Goal: Information Seeking & Learning: Learn about a topic

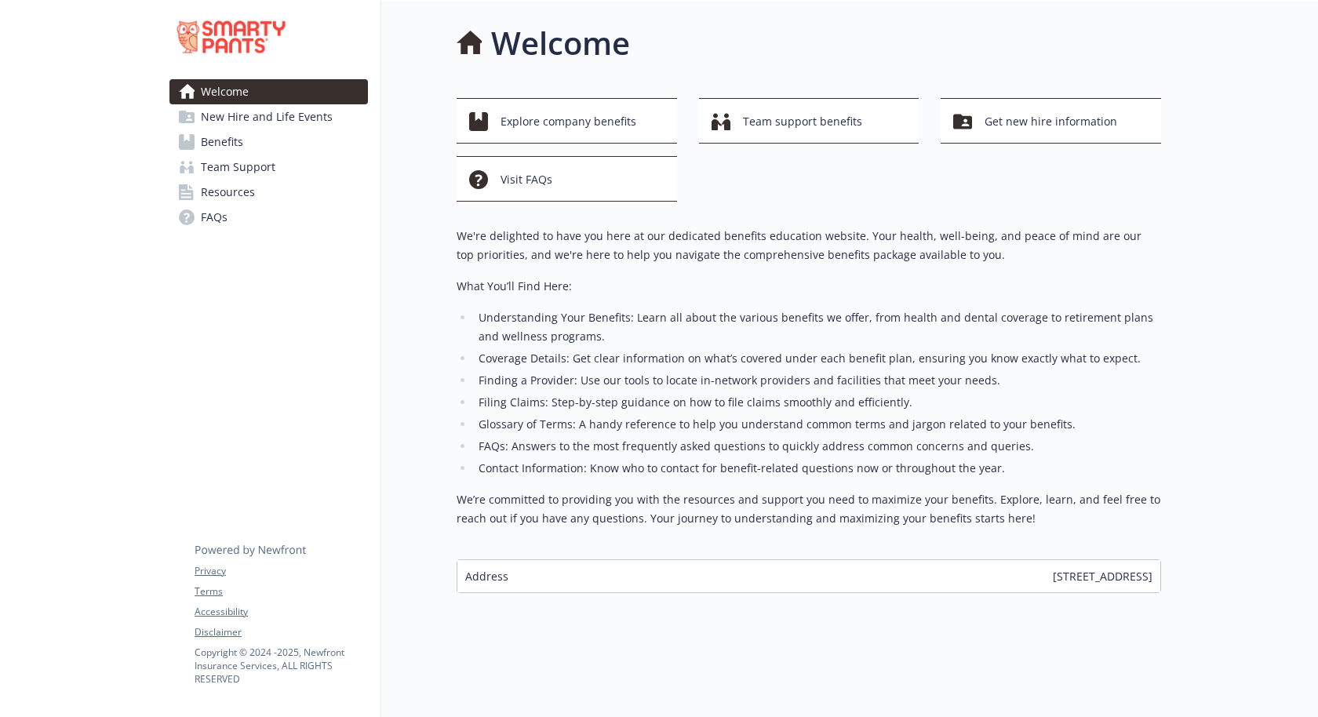
click at [718, 349] on li "Coverage Details: Get clear information on what’s covered under each benefit pl…" at bounding box center [817, 358] width 687 height 19
click at [268, 107] on span "New Hire and Life Events" at bounding box center [267, 116] width 132 height 25
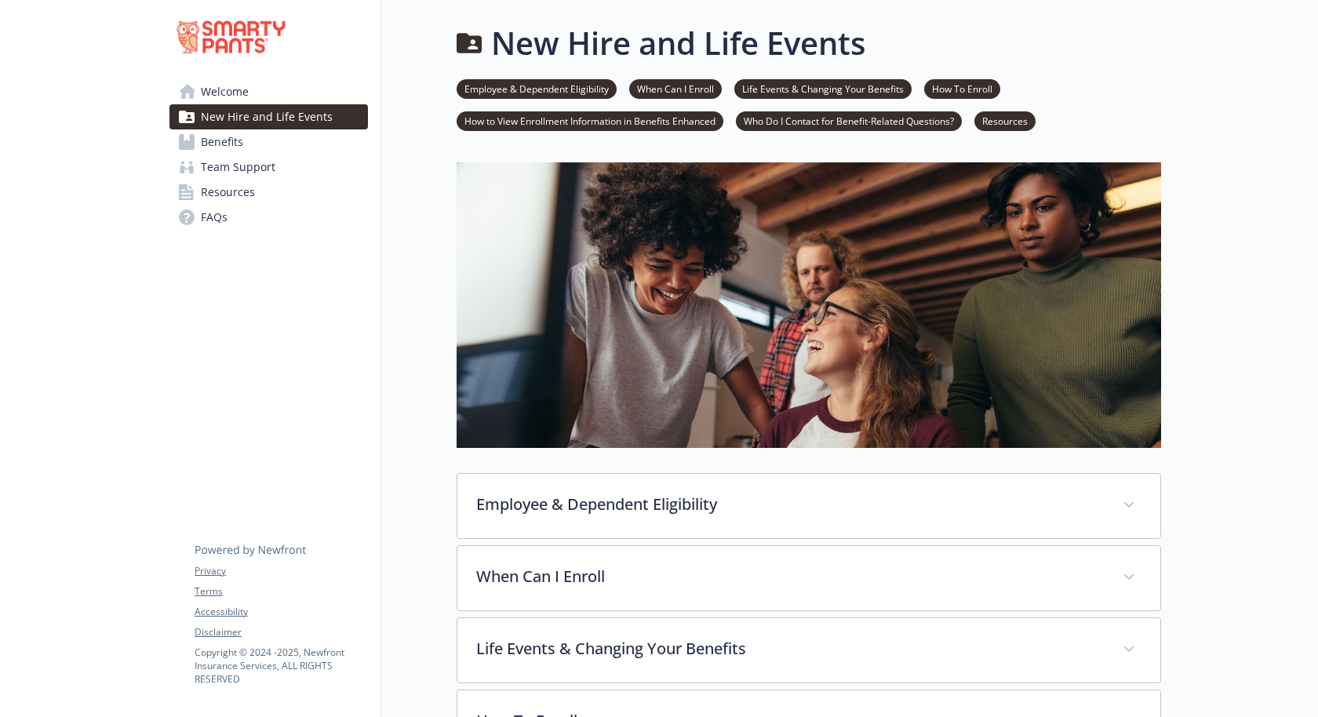
click at [261, 129] on link "Benefits" at bounding box center [269, 141] width 199 height 25
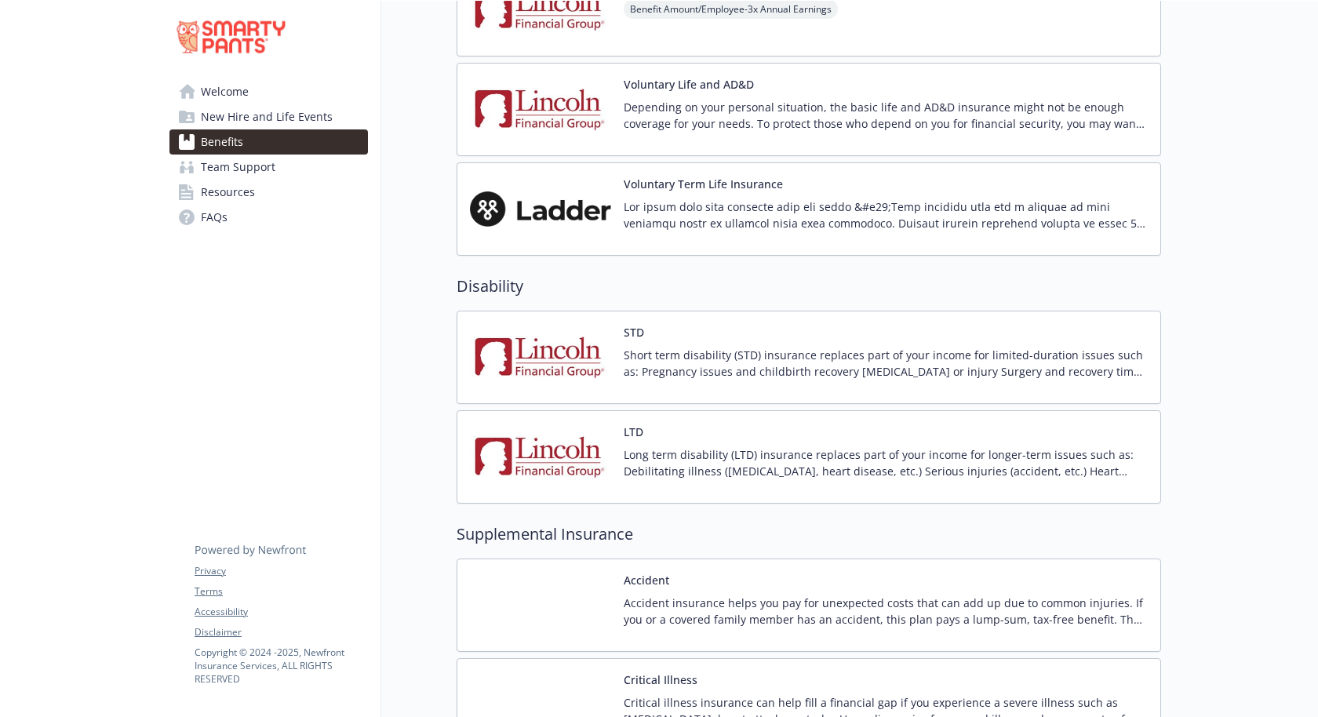
scroll to position [1256, 0]
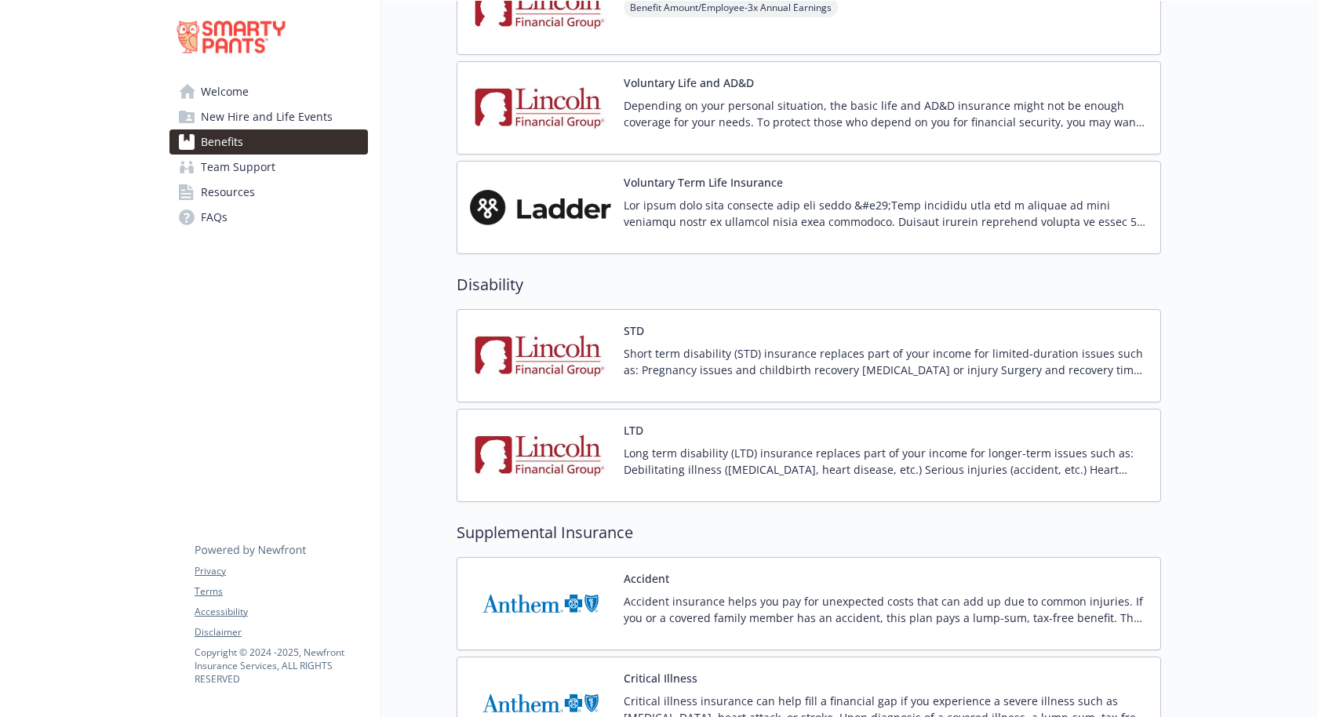
click at [558, 571] on img at bounding box center [540, 604] width 141 height 67
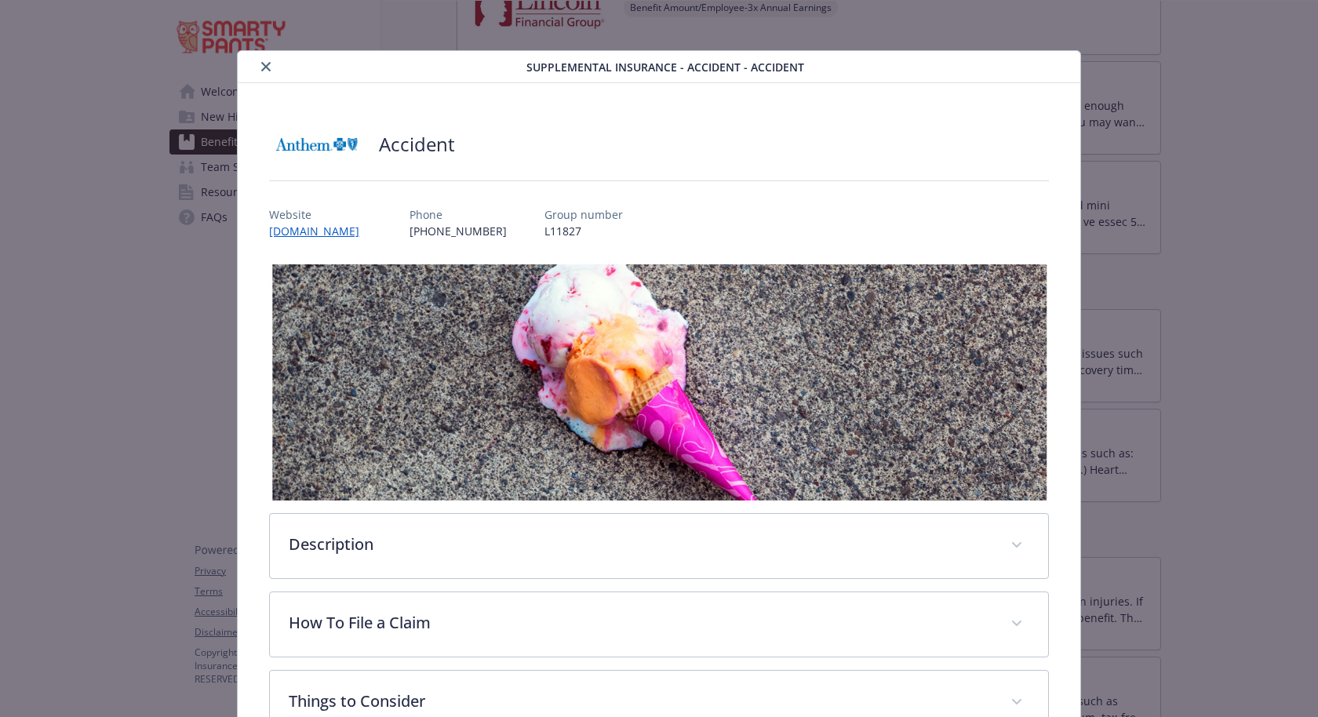
scroll to position [159, 0]
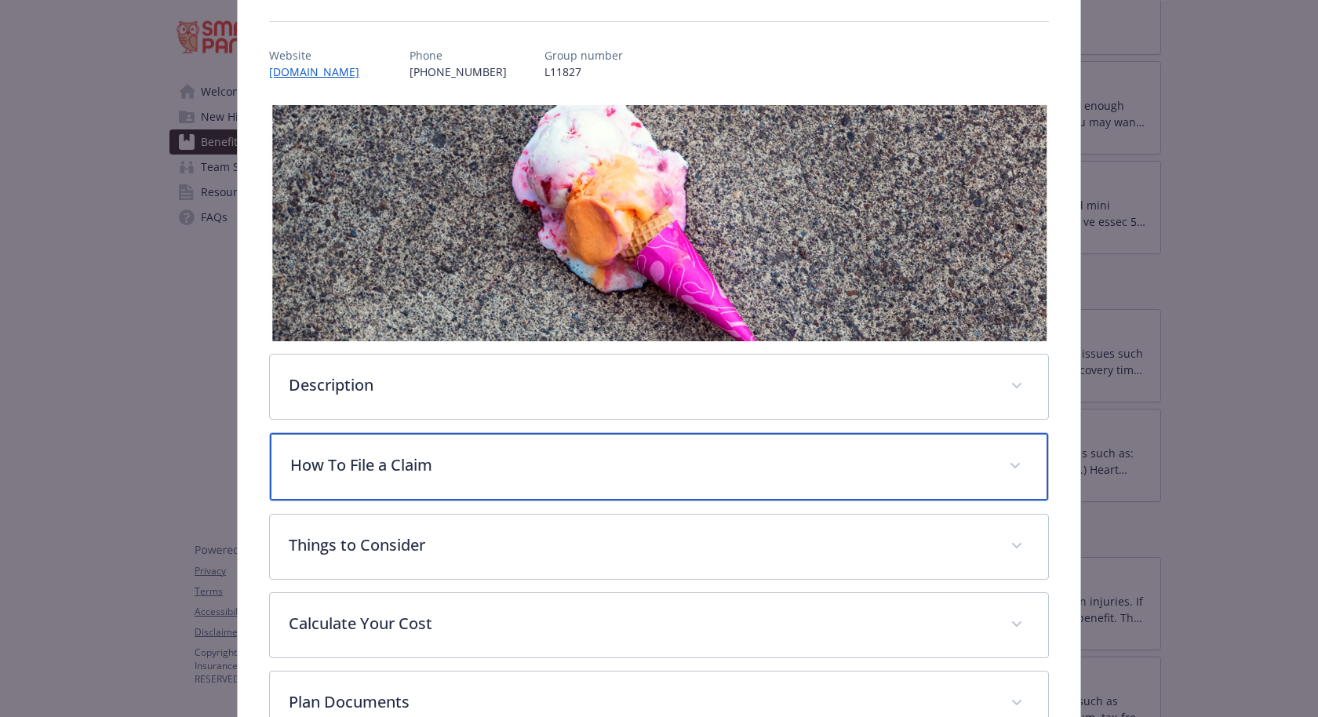
click at [495, 433] on div "How To File a Claim" at bounding box center [659, 466] width 778 height 67
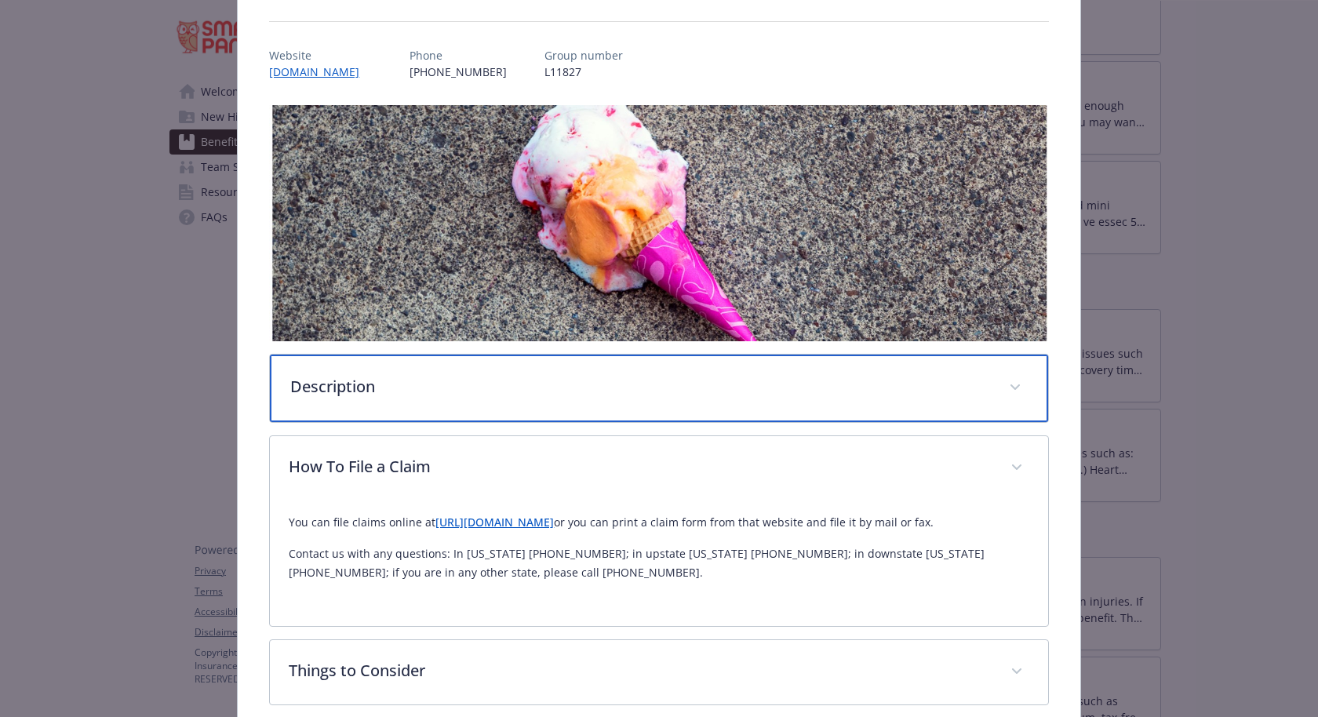
click at [504, 375] on p "Description" at bounding box center [639, 387] width 699 height 24
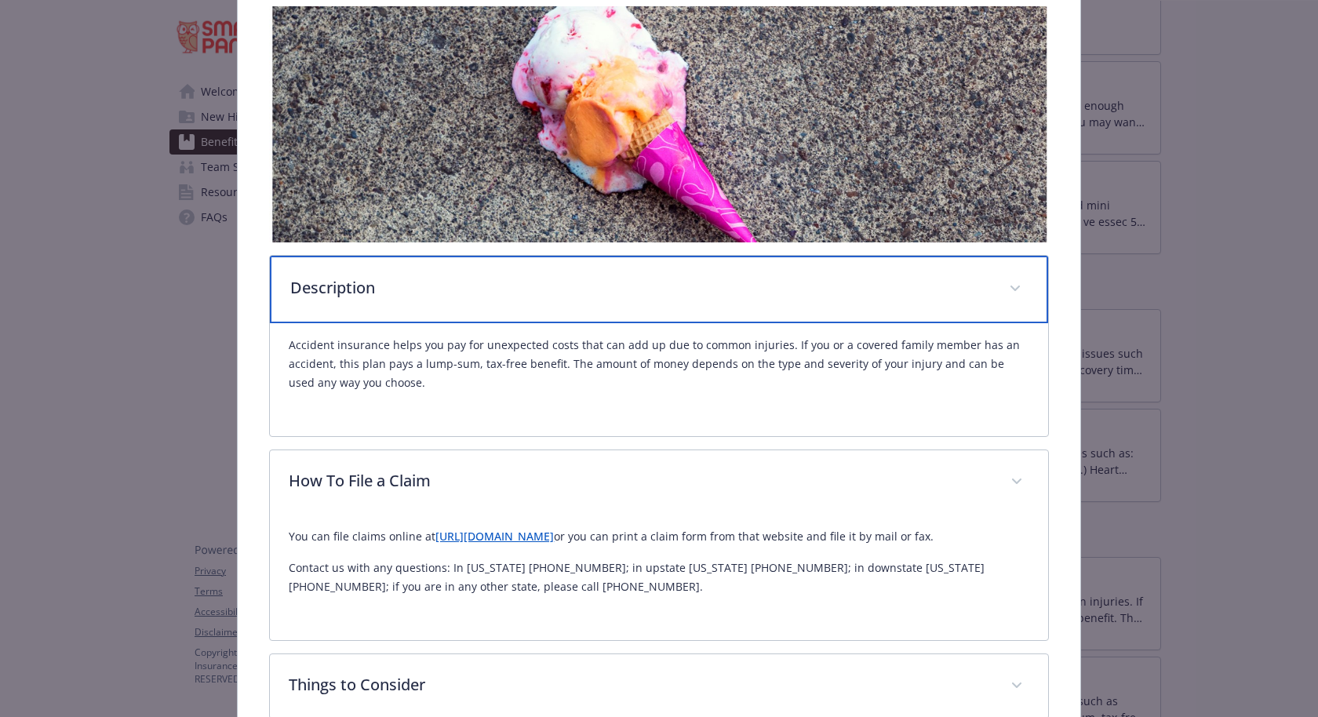
scroll to position [252, 0]
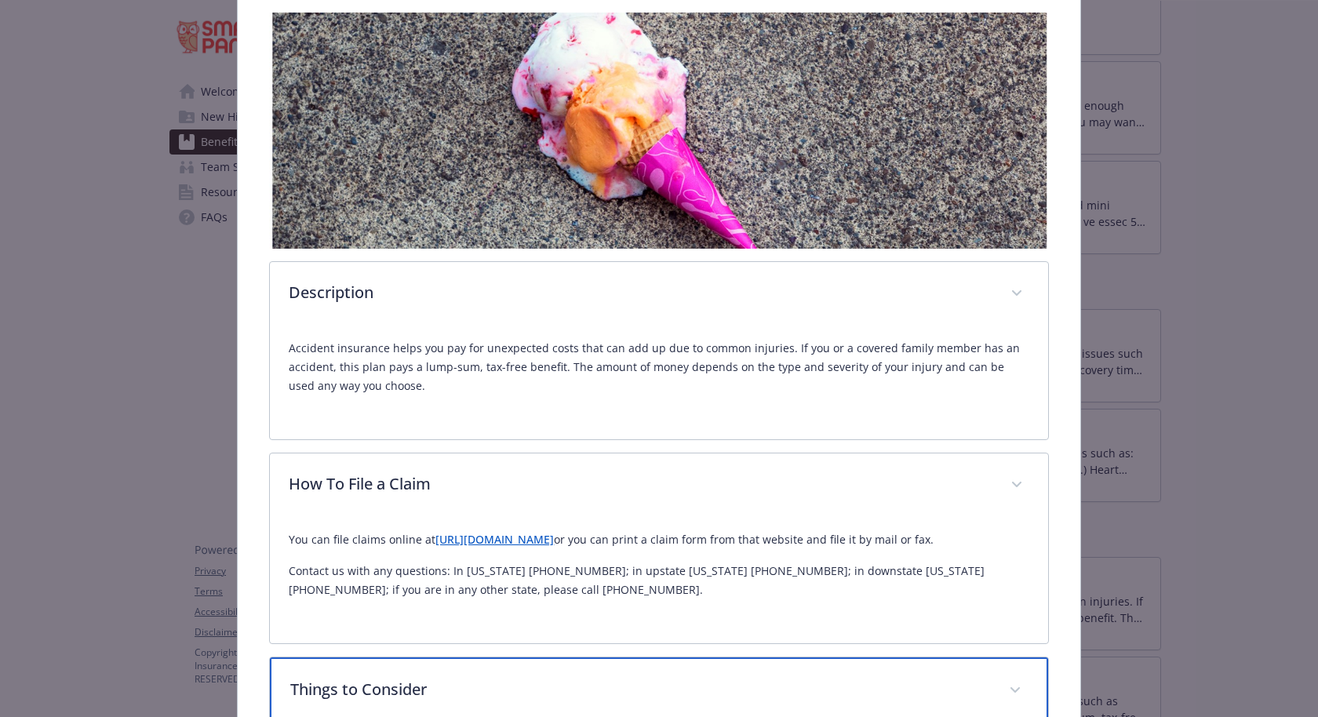
click at [438, 658] on div "Things to Consider" at bounding box center [659, 691] width 778 height 67
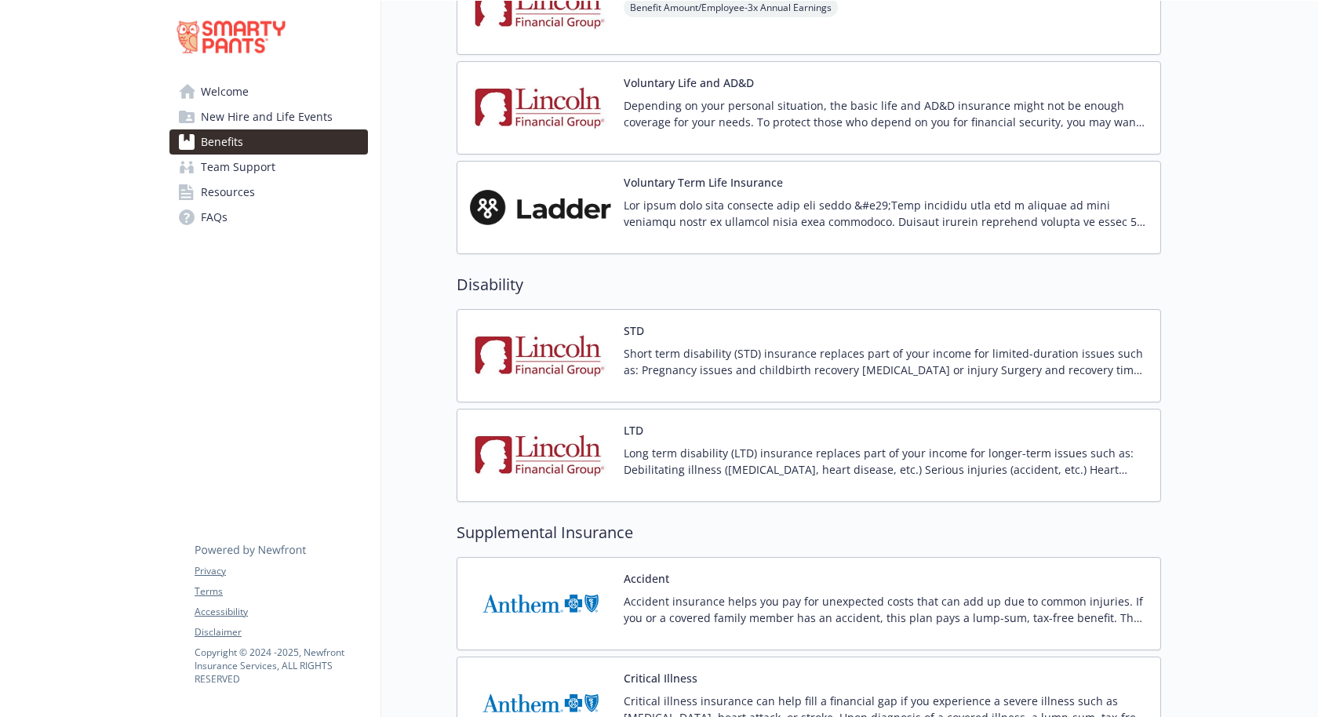
click at [527, 670] on img at bounding box center [540, 703] width 141 height 67
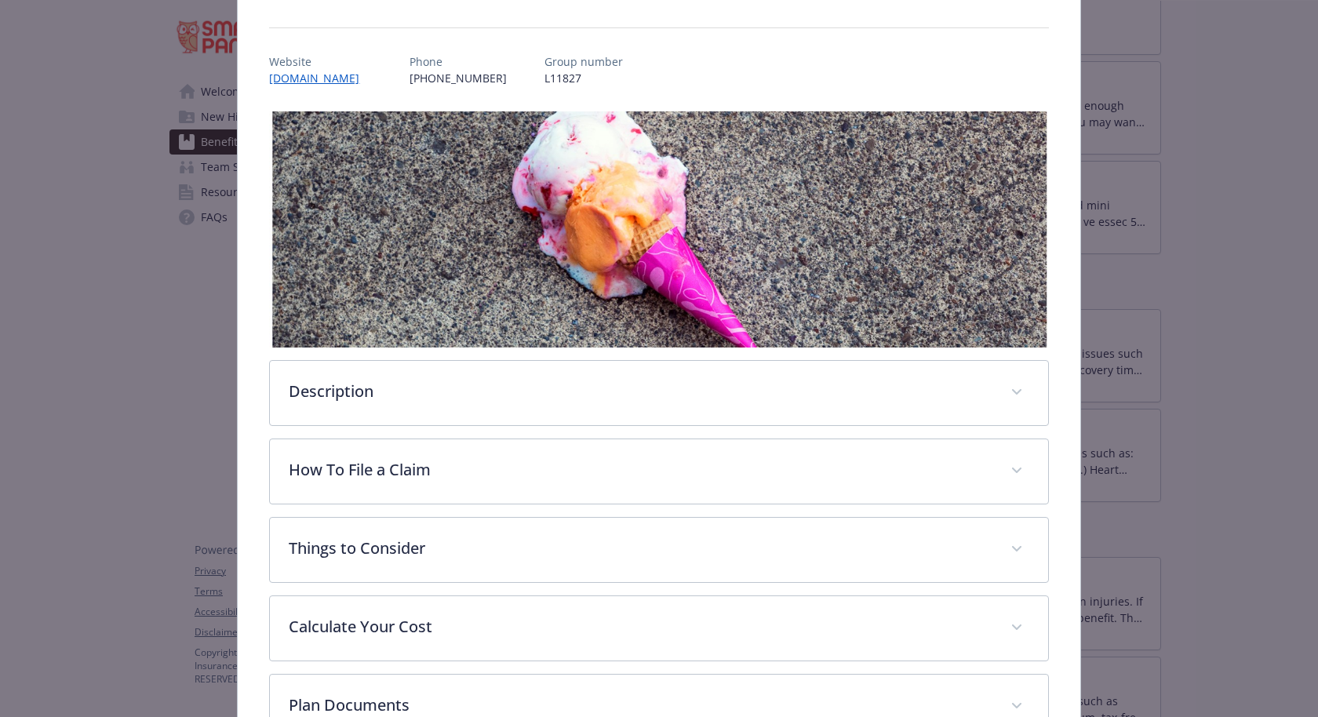
scroll to position [159, 0]
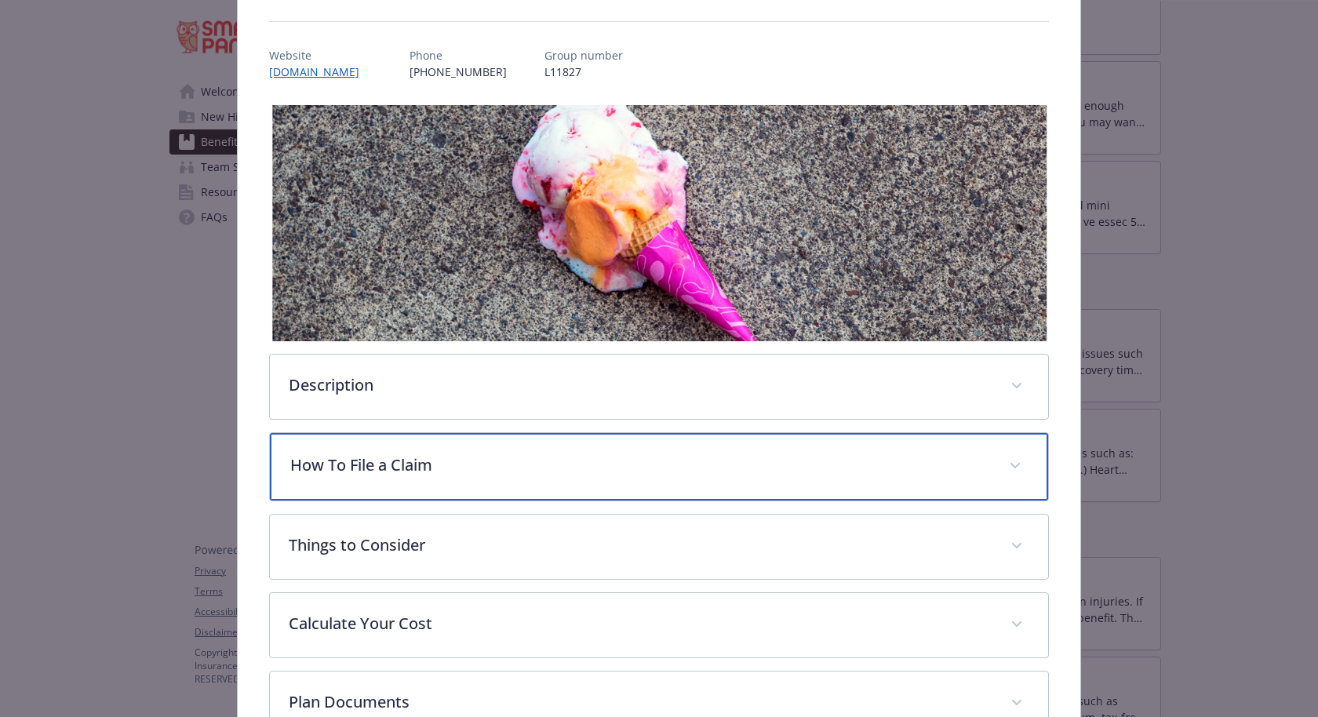
click at [404, 433] on div "How To File a Claim" at bounding box center [659, 466] width 778 height 67
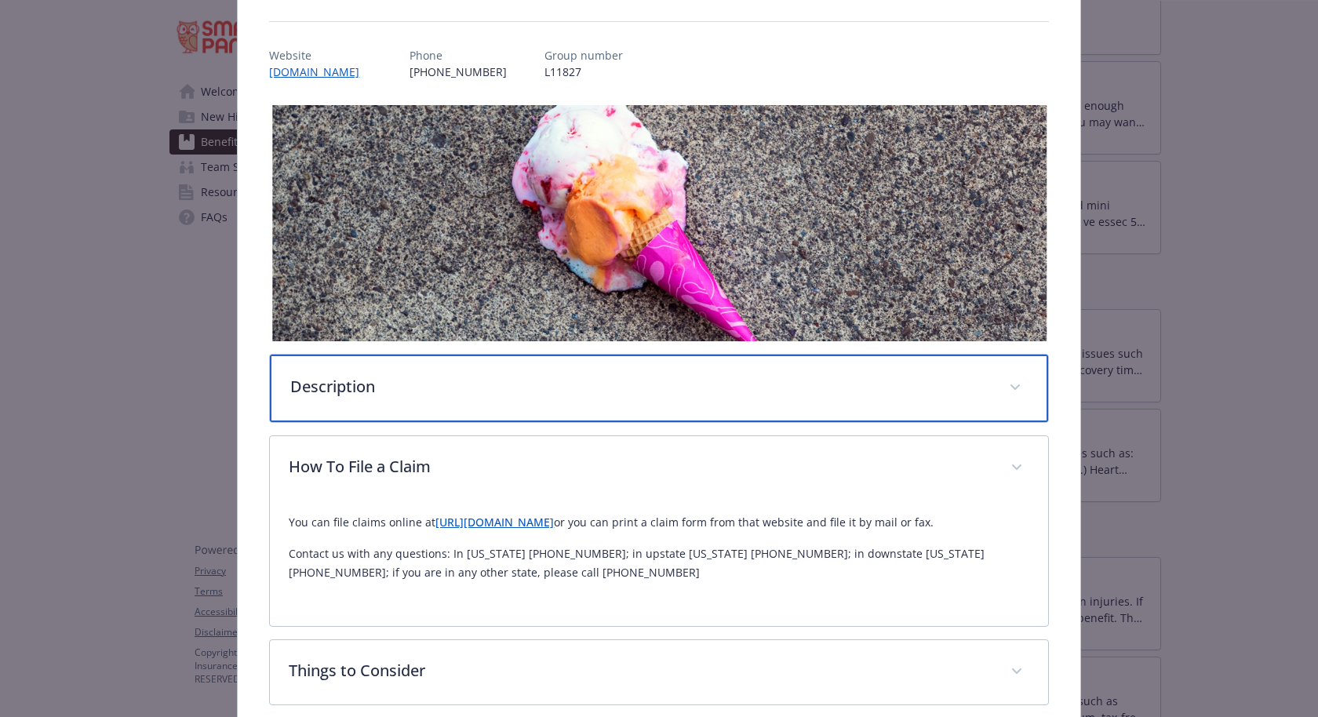
click at [411, 375] on p "Description" at bounding box center [639, 387] width 699 height 24
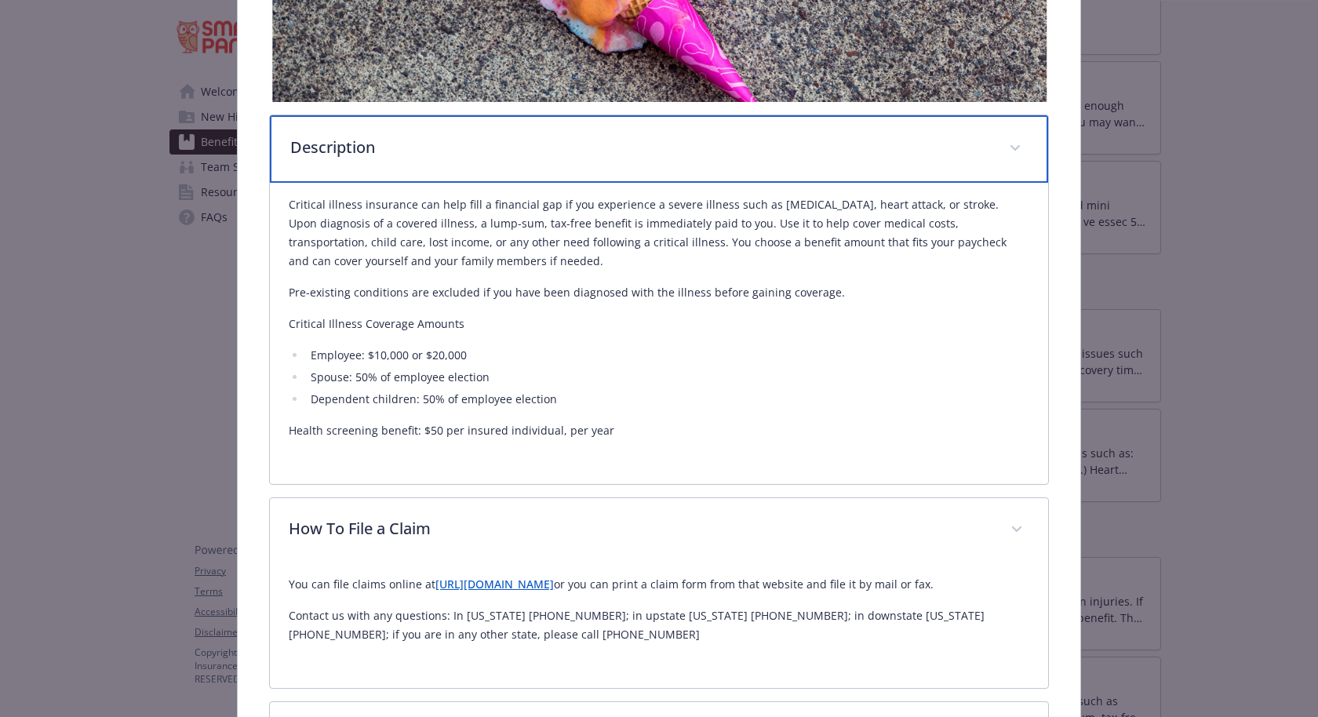
scroll to position [464, 0]
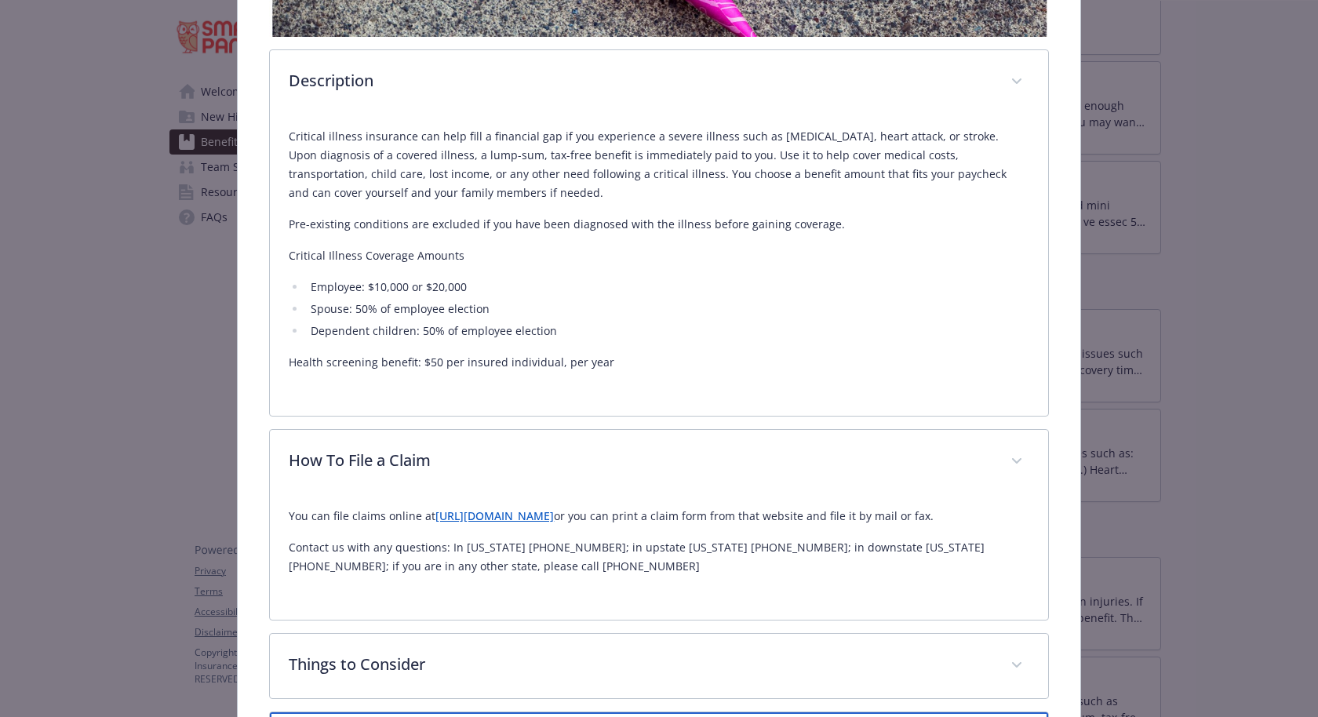
click at [1254, 111] on div "Supplemental Insurance - Critical Illness - Critical Illness Critical Illness W…" at bounding box center [659, 358] width 1318 height 717
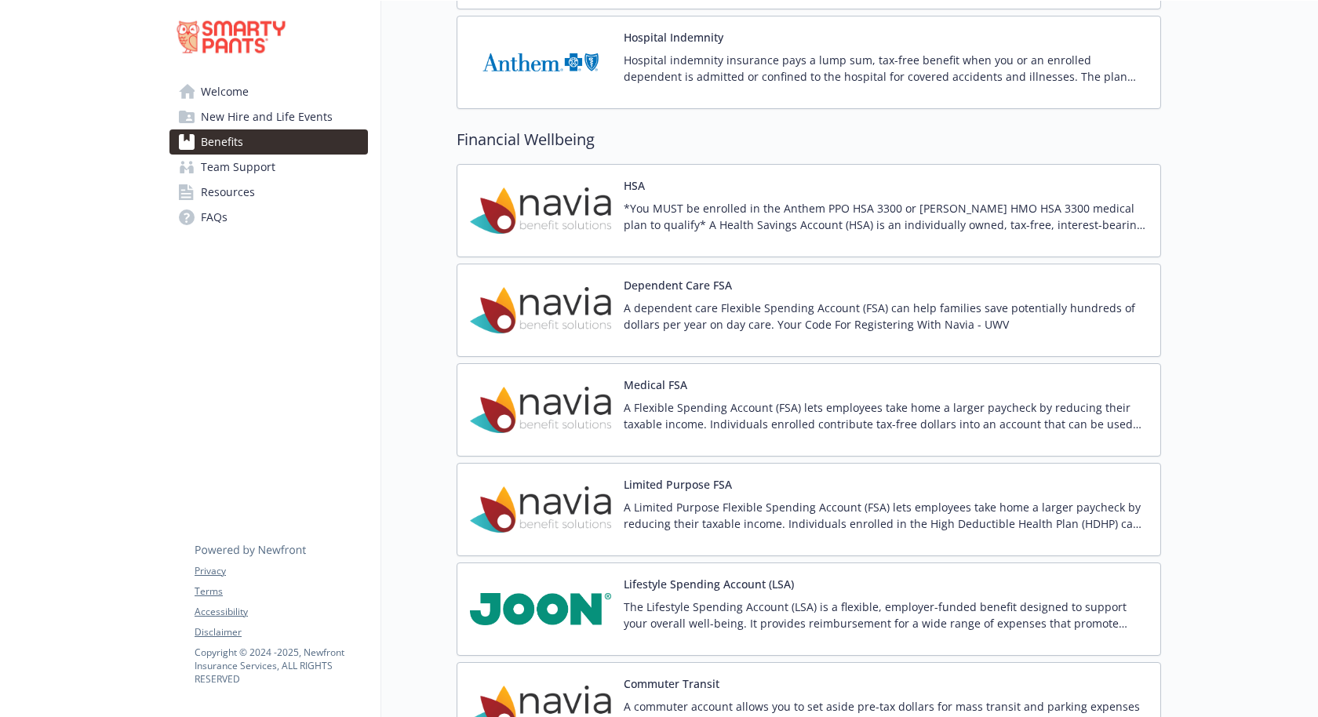
scroll to position [2315, 0]
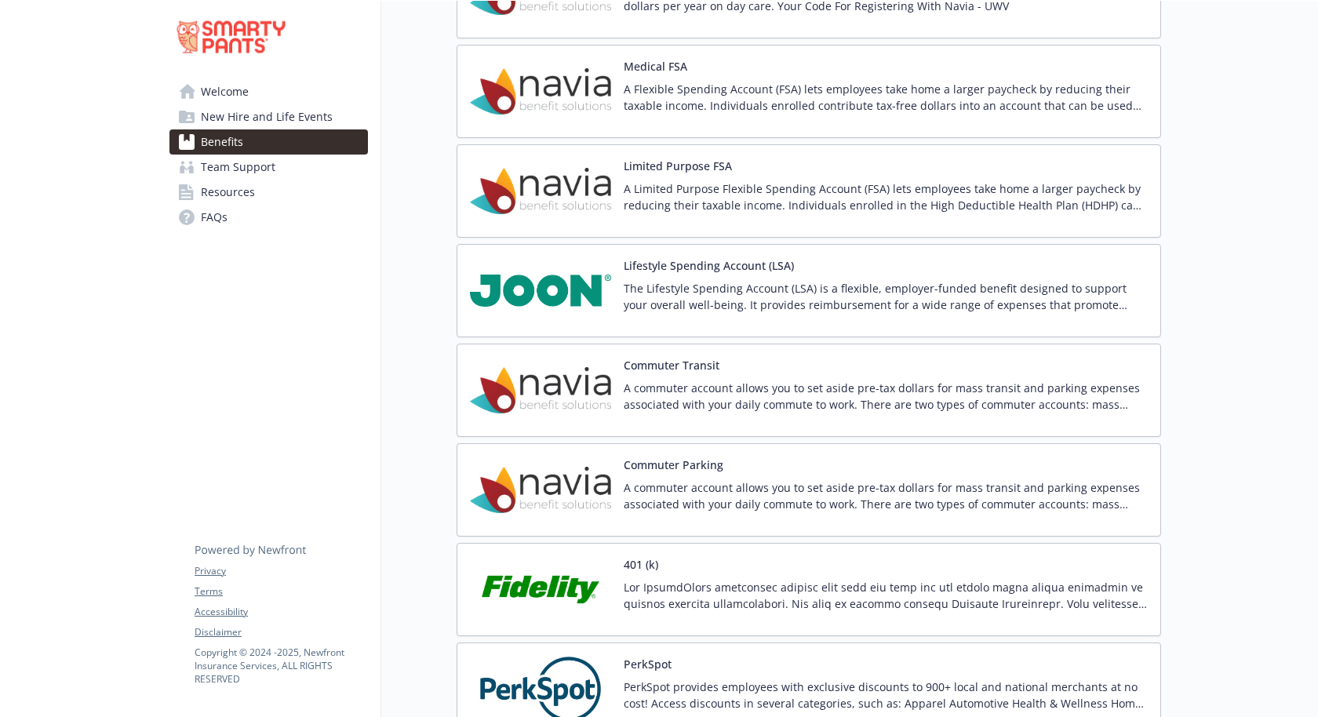
click at [232, 180] on span "Resources" at bounding box center [228, 192] width 54 height 25
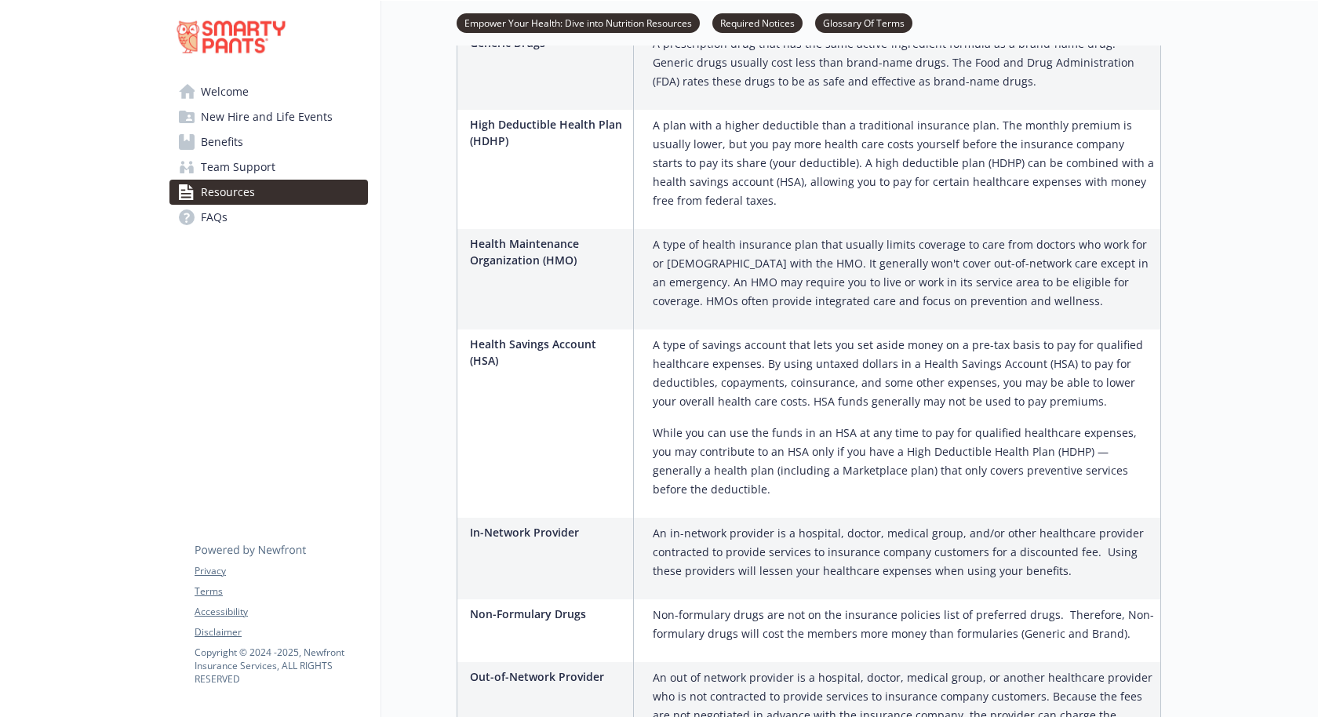
click at [237, 155] on span "Team Support" at bounding box center [238, 167] width 75 height 25
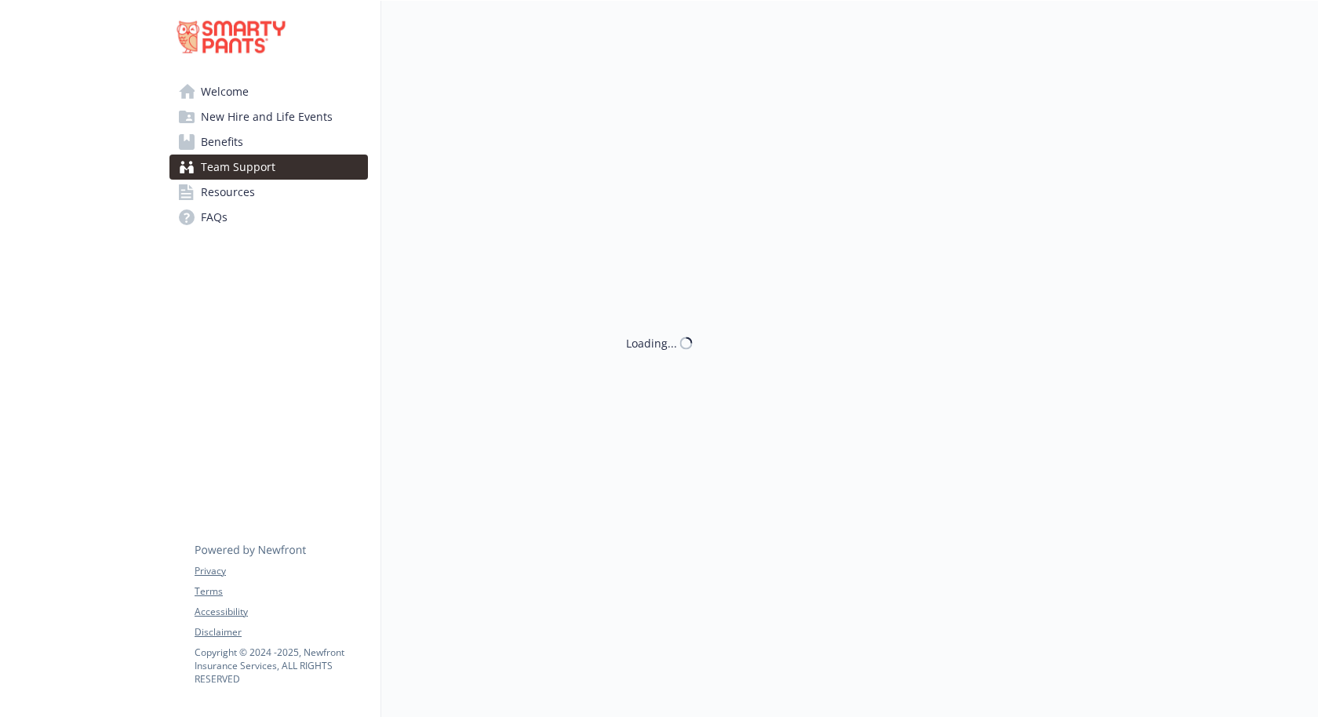
scroll to position [1, 0]
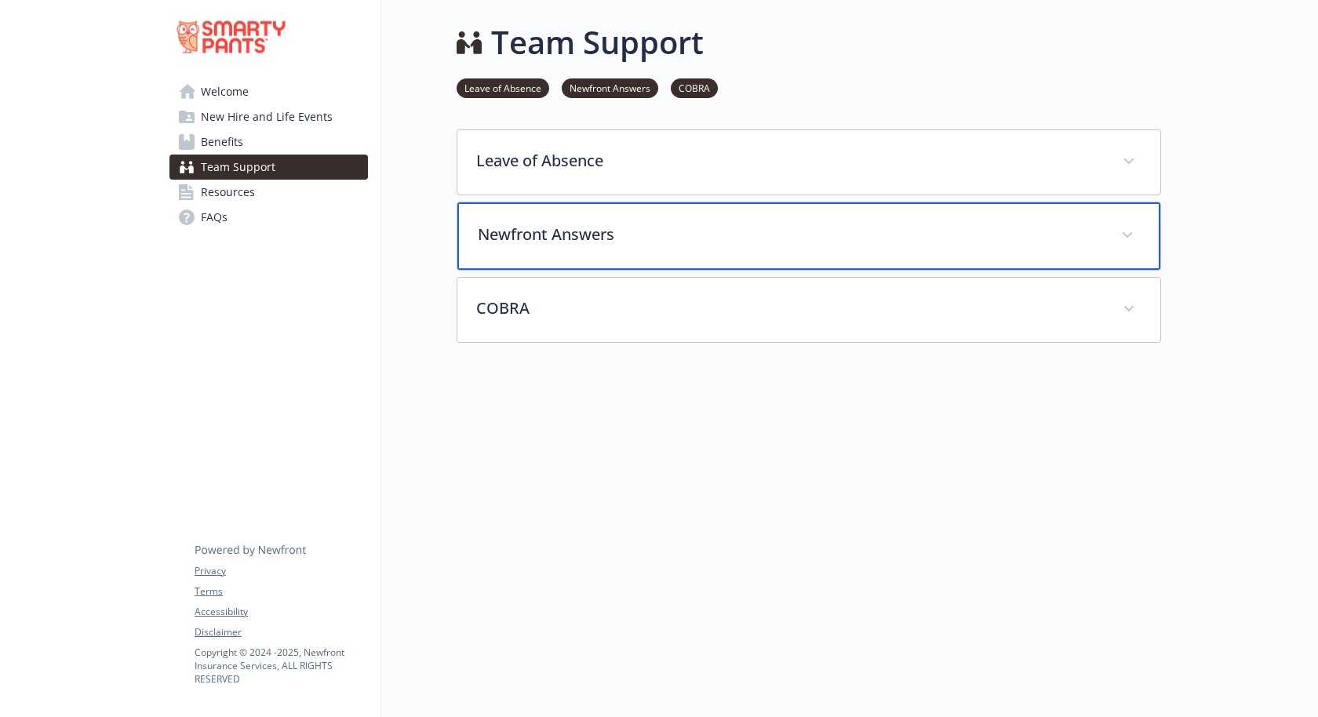
click at [532, 223] on p "Newfront Answers" at bounding box center [790, 235] width 625 height 24
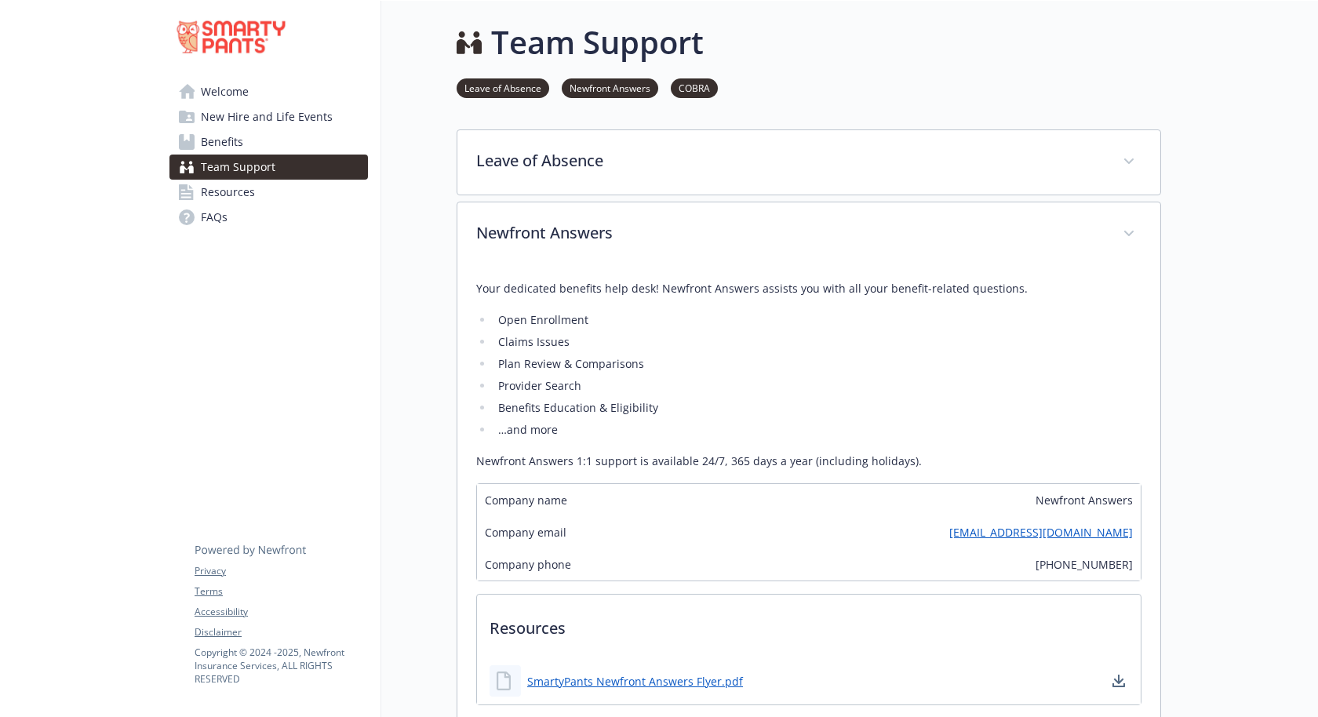
click at [213, 79] on span "Welcome" at bounding box center [225, 91] width 48 height 25
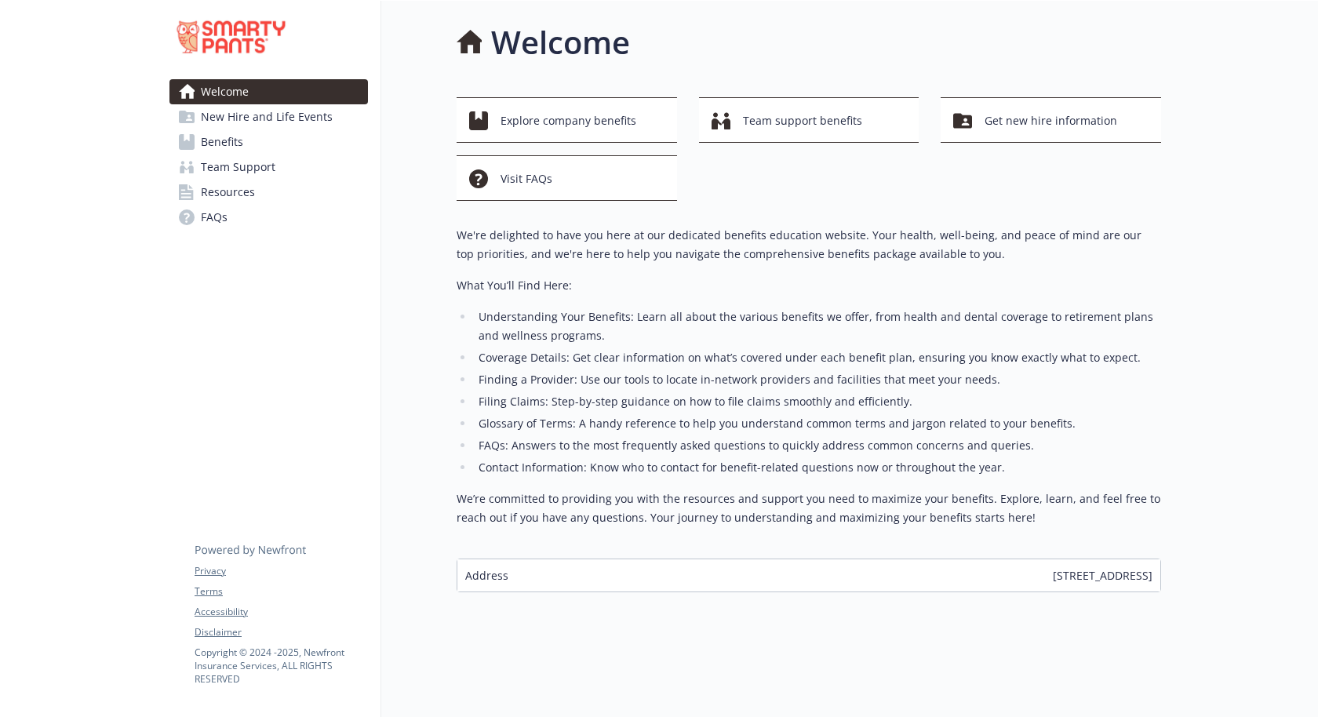
click at [270, 129] on link "Benefits" at bounding box center [269, 141] width 199 height 25
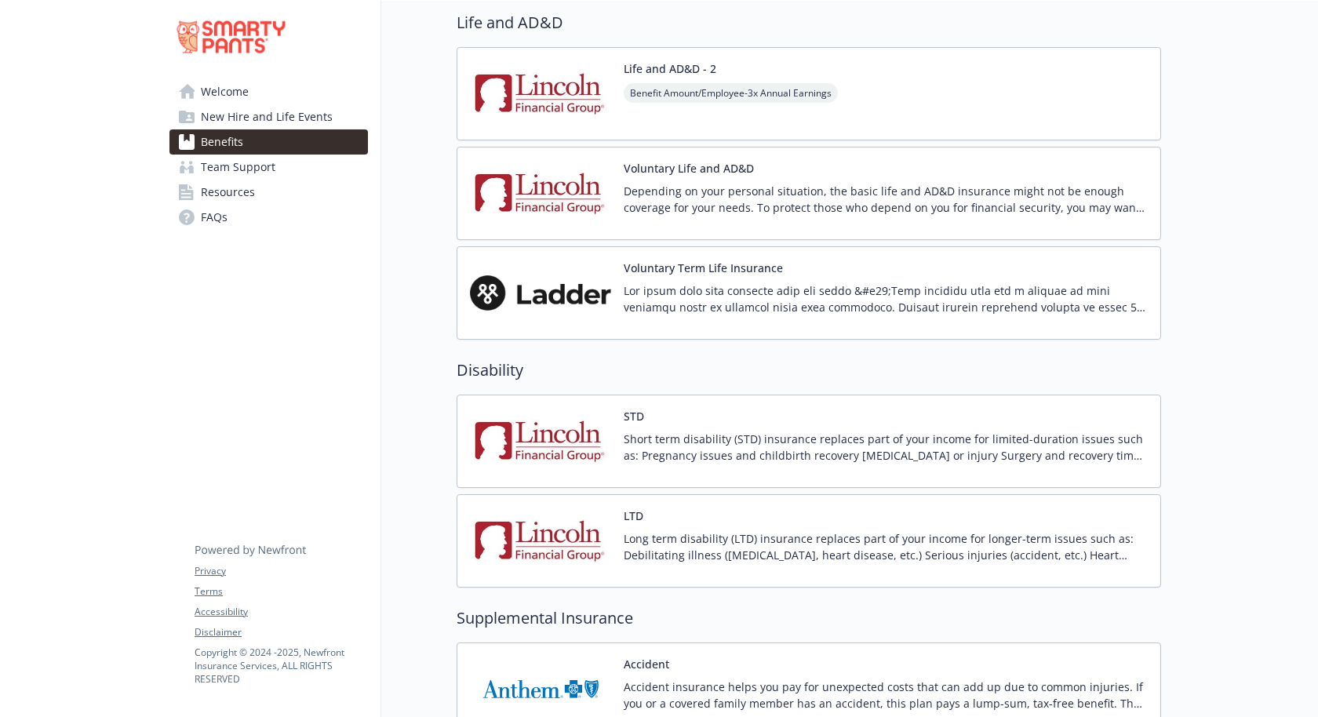
scroll to position [1174, 0]
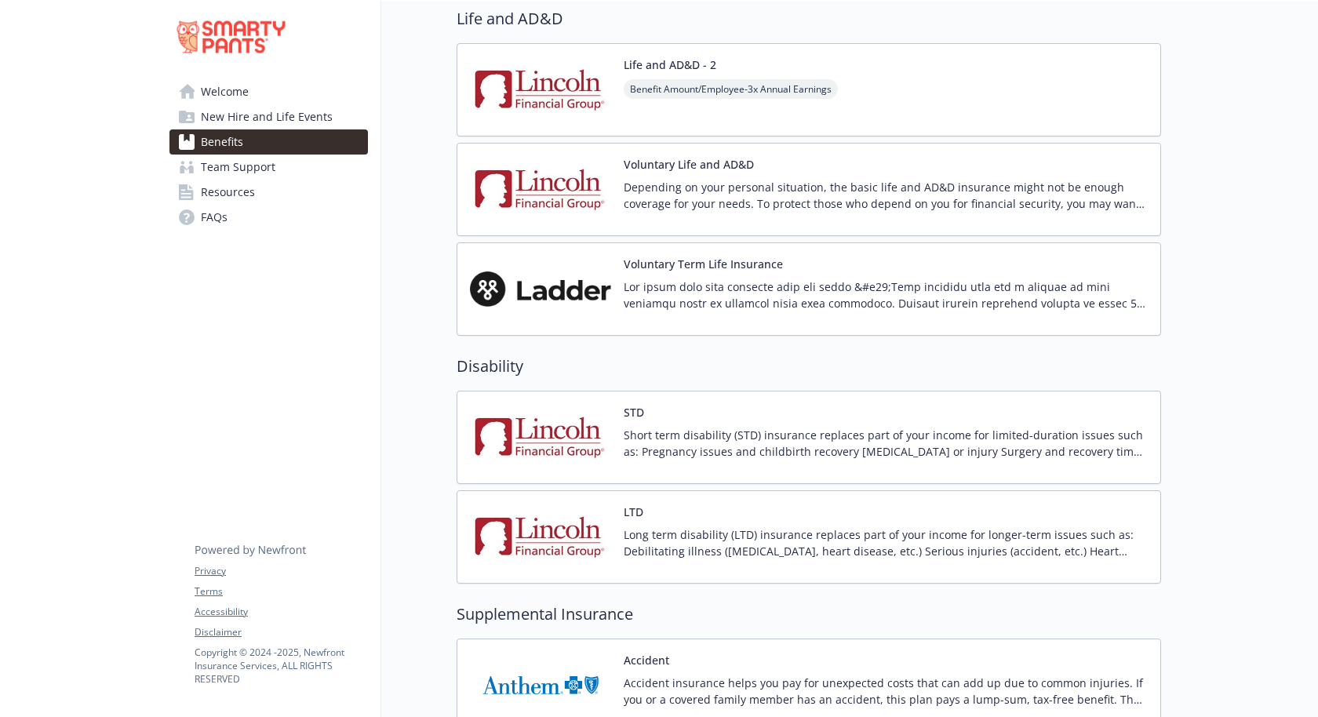
click at [926, 675] on p "Accident insurance helps you pay for unexpected costs that can add up due to co…" at bounding box center [886, 691] width 524 height 33
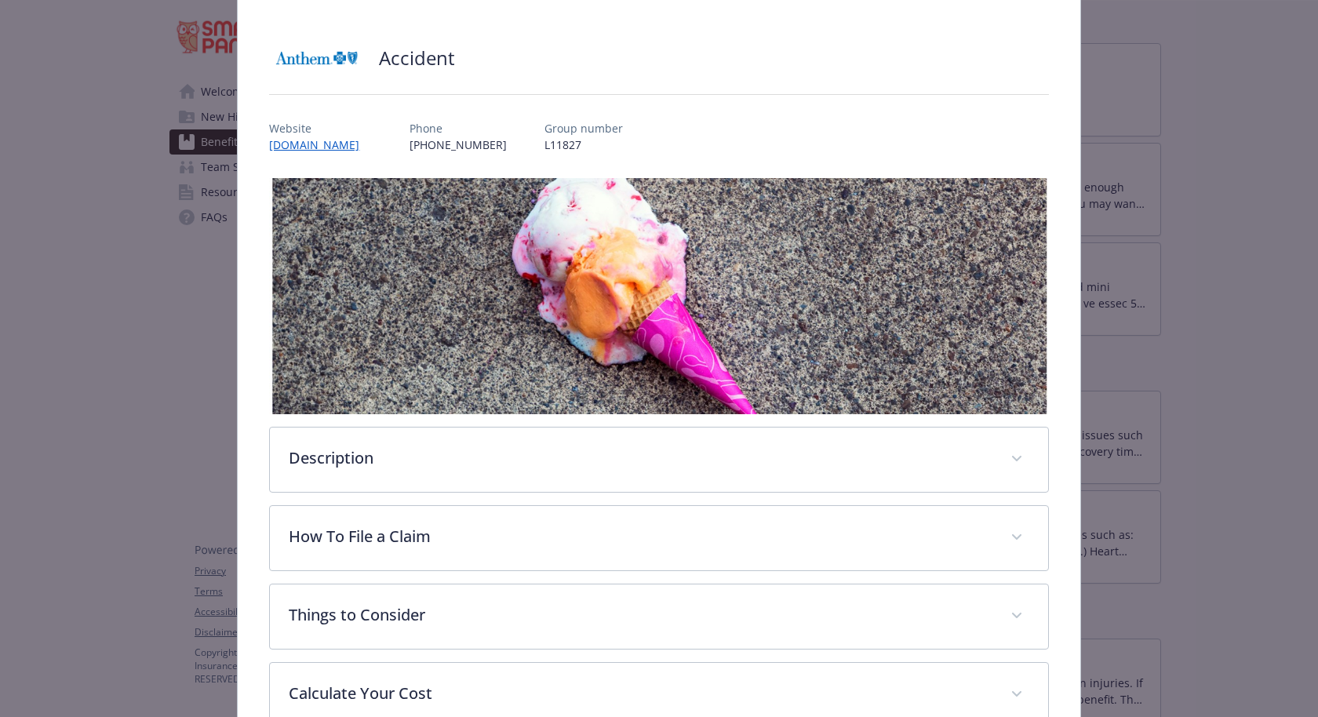
scroll to position [159, 0]
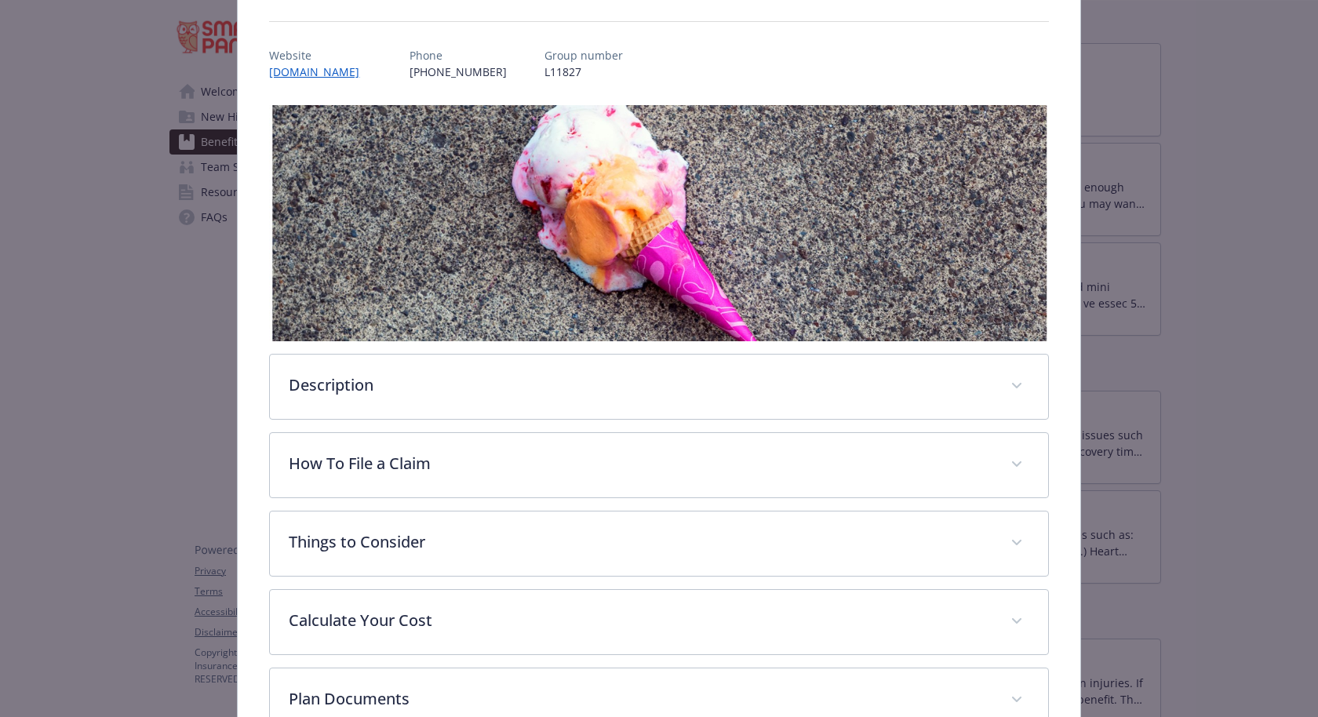
click at [191, 318] on div "Supplemental Insurance - Accident - Accident Accident Website [DOMAIN_NAME] Pho…" at bounding box center [659, 331] width 1055 height 881
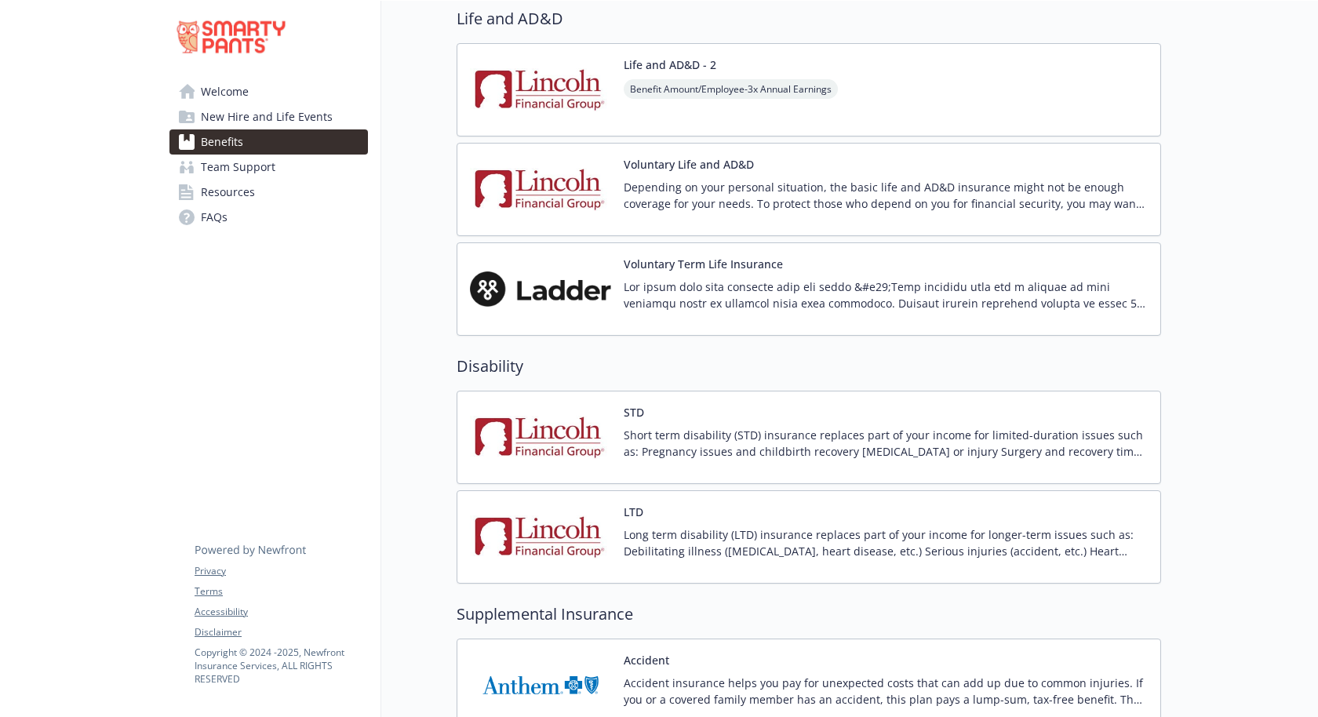
click at [254, 155] on span "Team Support" at bounding box center [238, 167] width 75 height 25
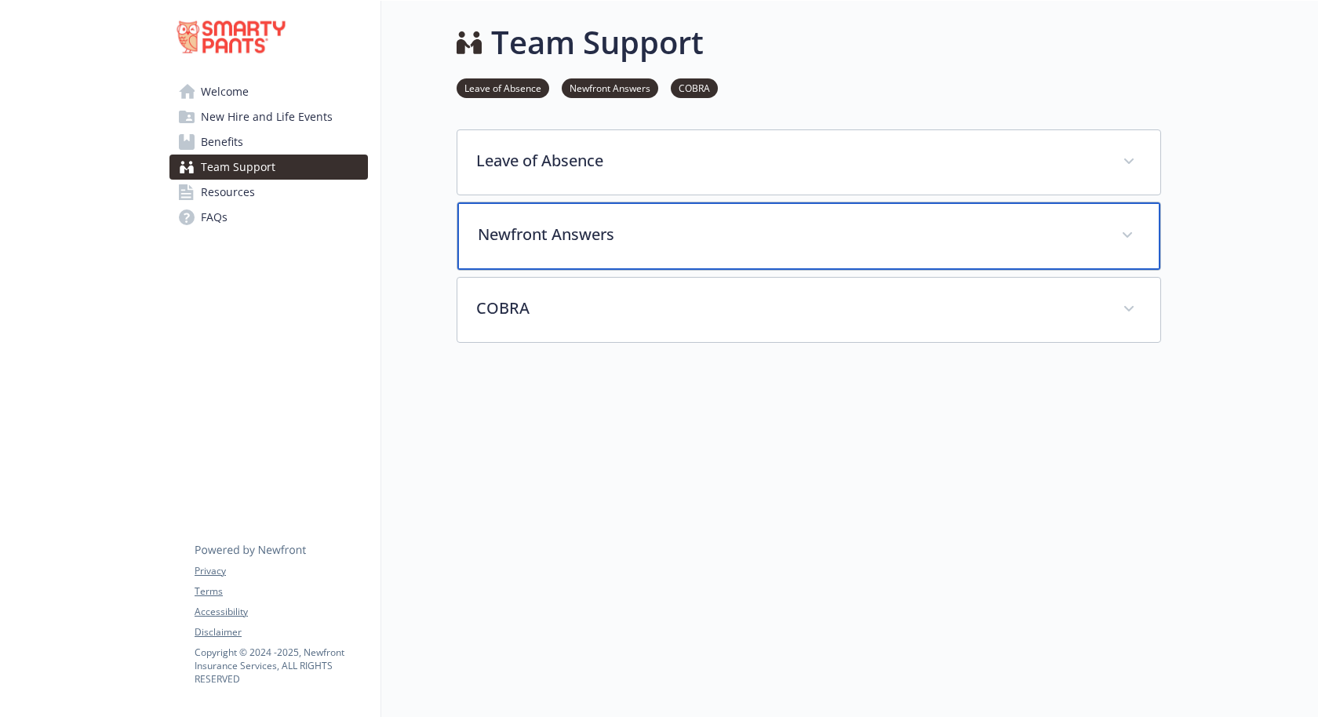
click at [552, 212] on div "Newfront Answers" at bounding box center [809, 235] width 703 height 67
